Goal: Check status: Check status

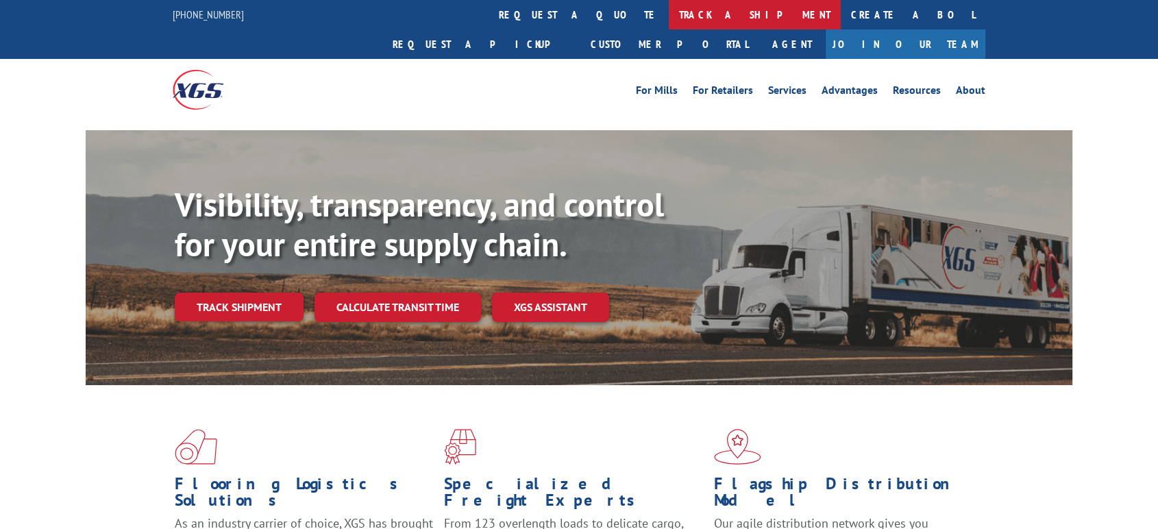
click at [669, 12] on link "track a shipment" at bounding box center [755, 14] width 172 height 29
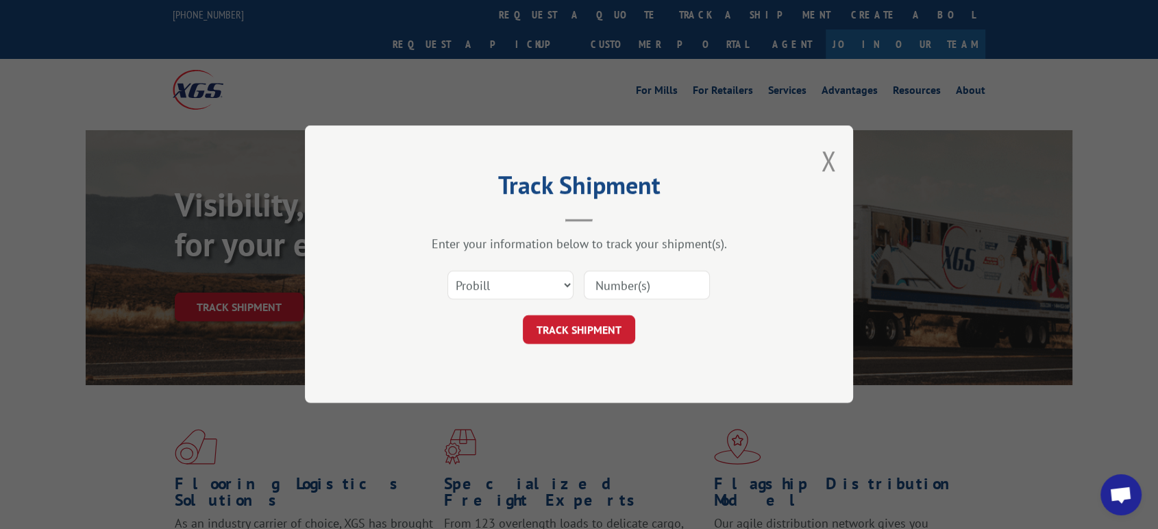
click at [504, 267] on div "Select category... Probill BOL PO" at bounding box center [578, 285] width 411 height 45
click at [480, 285] on select "Select category... Probill BOL PO" at bounding box center [510, 285] width 126 height 29
select select "bol"
click at [447, 271] on select "Select category... Probill BOL PO" at bounding box center [510, 285] width 126 height 29
click at [619, 301] on div "Select category... Probill BOL PO" at bounding box center [578, 285] width 411 height 45
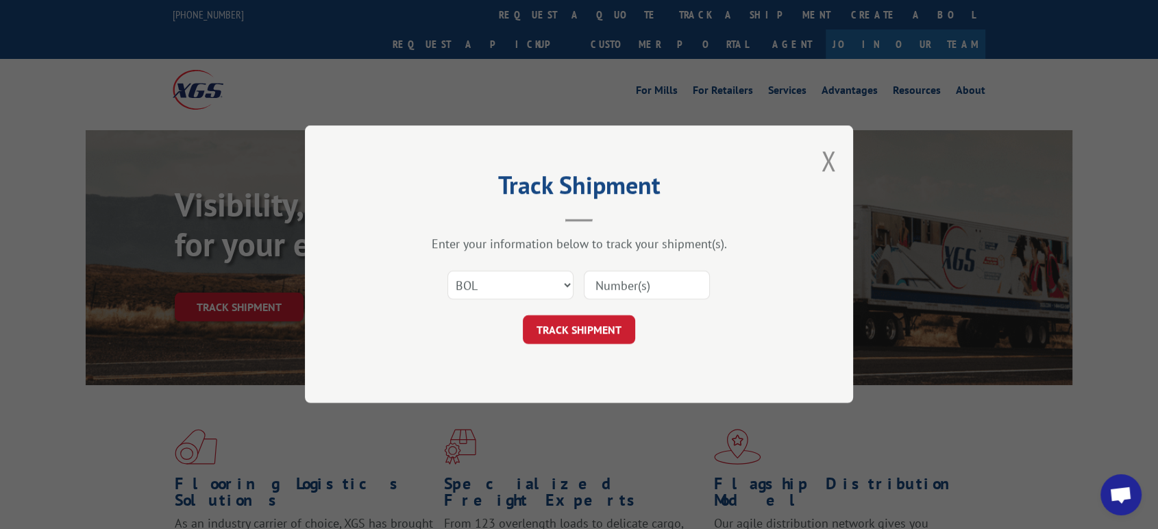
drag, startPoint x: 621, startPoint y: 289, endPoint x: 615, endPoint y: 302, distance: 14.7
click at [621, 289] on input at bounding box center [647, 285] width 126 height 29
paste input "2842196"
type input "2842196"
click at [598, 336] on button "TRACK SHIPMENT" at bounding box center [579, 330] width 112 height 29
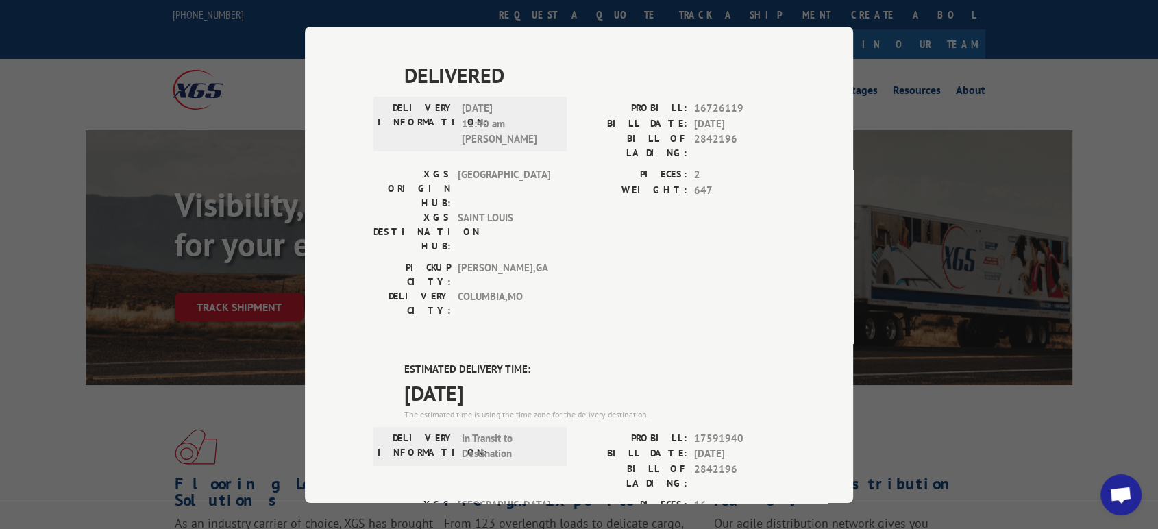
scroll to position [380, 0]
drag, startPoint x: 599, startPoint y: 470, endPoint x: 615, endPoint y: 448, distance: 27.4
click at [704, 430] on span "17591940" at bounding box center [739, 438] width 90 height 16
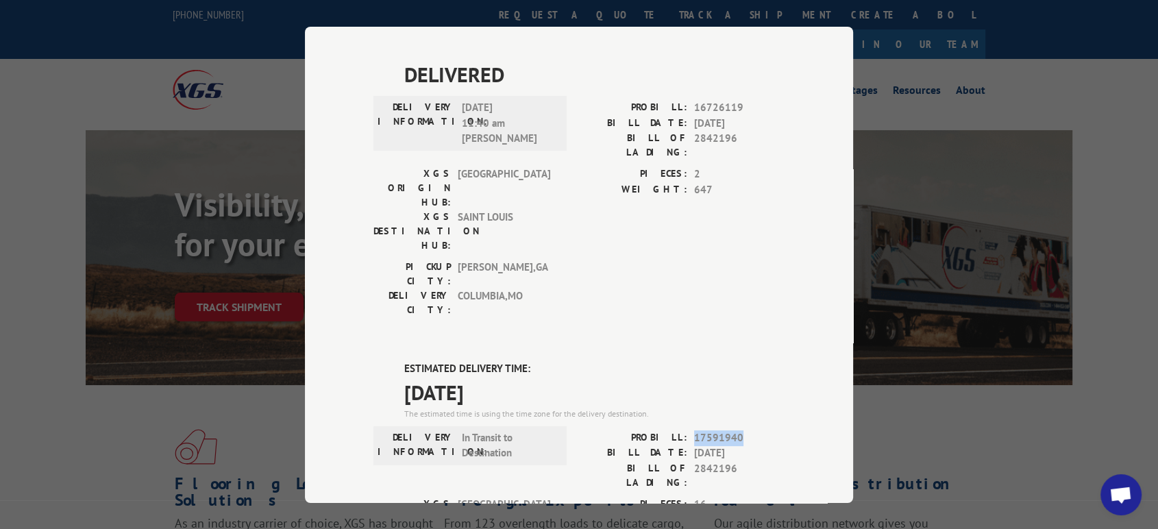
copy span "17591940"
drag, startPoint x: 628, startPoint y: 357, endPoint x: 627, endPoint y: 371, distance: 14.5
